Goal: Task Accomplishment & Management: Manage account settings

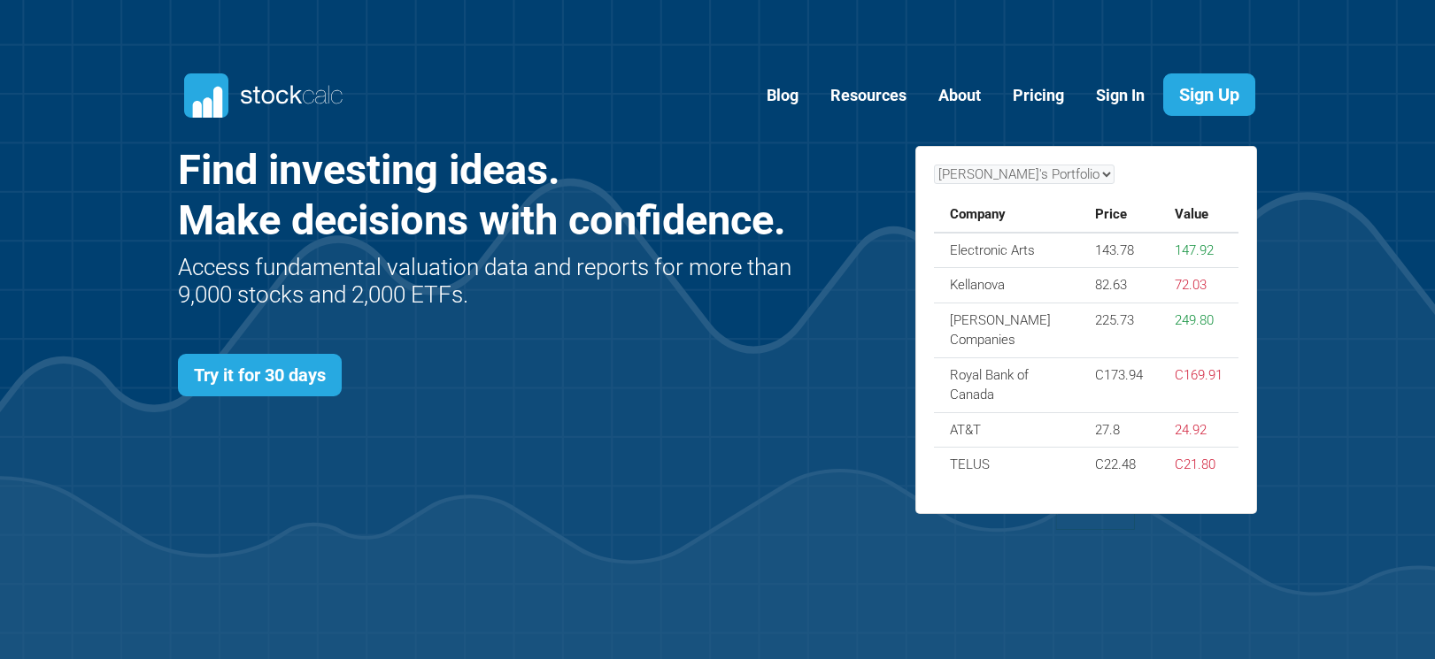
scroll to position [769, 1133]
click at [1215, 82] on link "Sign Up" at bounding box center [1209, 94] width 92 height 42
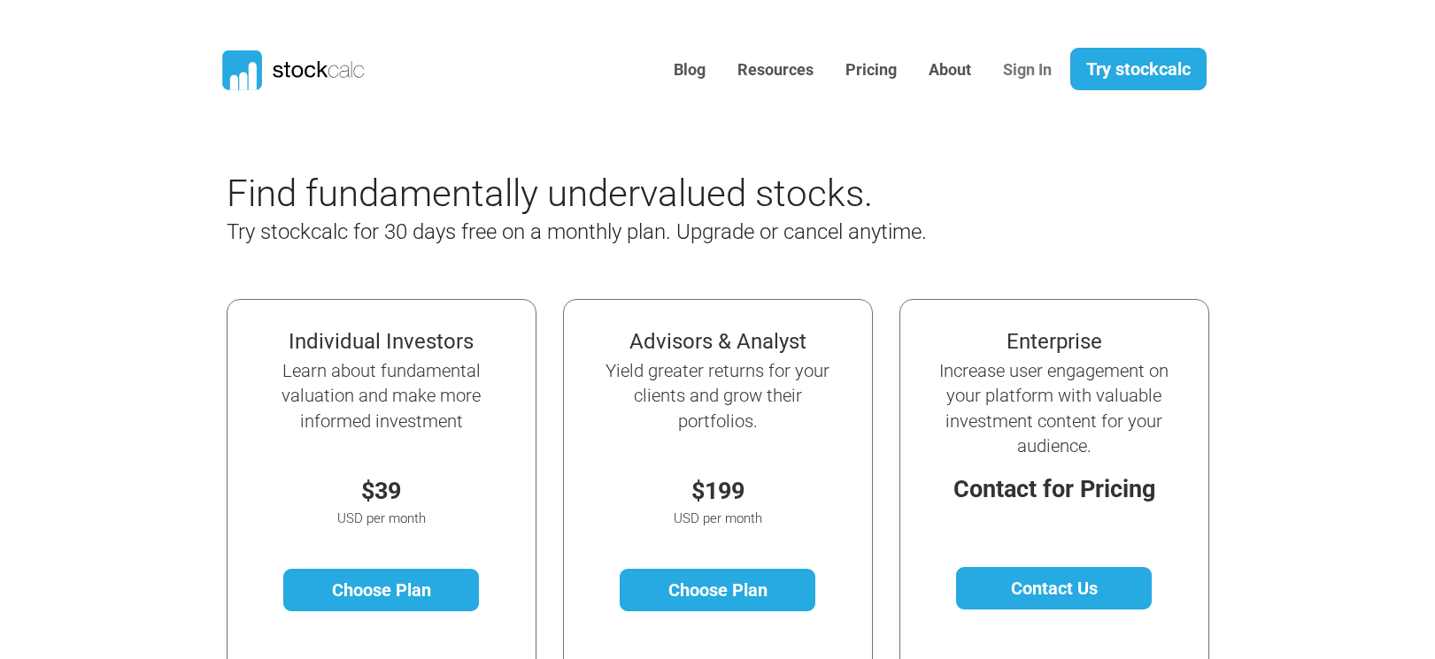
click at [1011, 62] on link "Sign In" at bounding box center [1026, 70] width 75 height 43
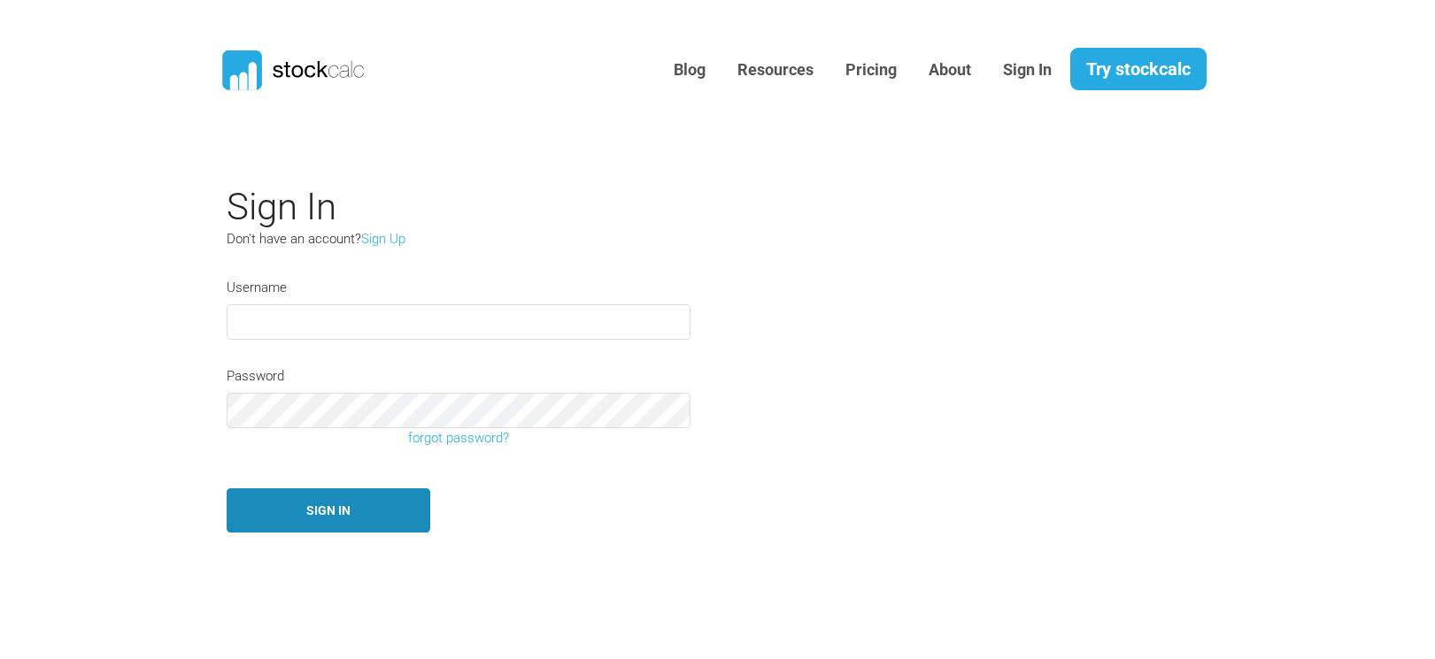
type input "Mbwebb"
click at [329, 515] on button "Sign In" at bounding box center [329, 511] width 204 height 45
